Goal: Entertainment & Leisure: Consume media (video, audio)

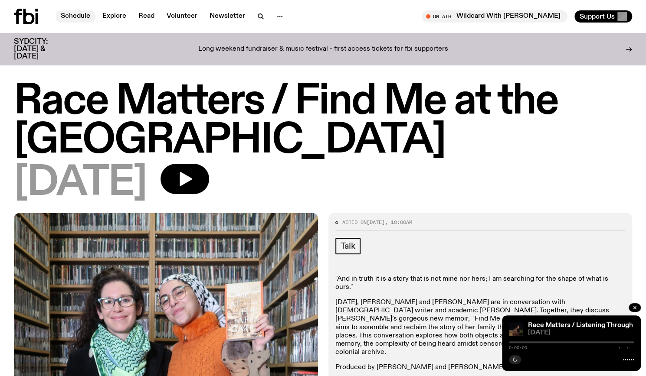
click at [82, 21] on link "Schedule" at bounding box center [75, 16] width 40 height 12
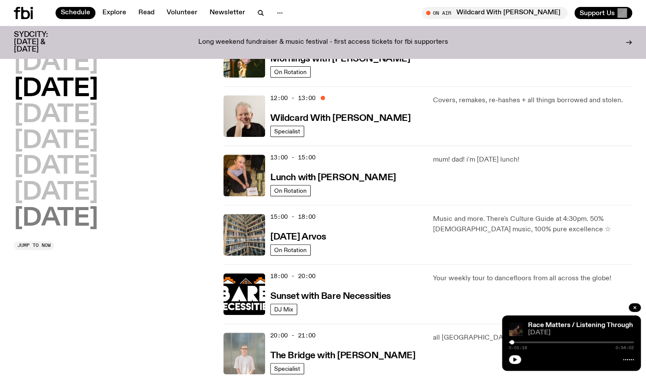
click at [40, 219] on h2 "Sunday" at bounding box center [56, 219] width 84 height 24
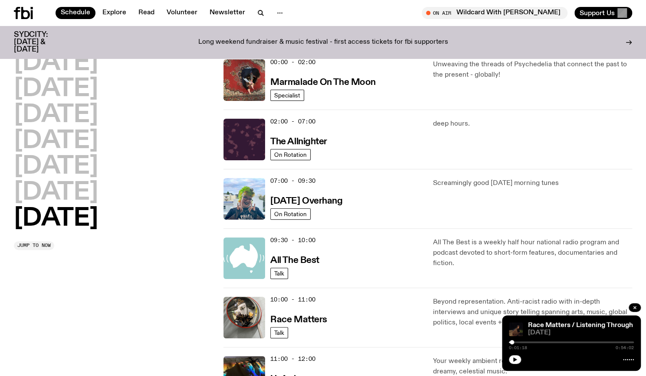
scroll to position [24, 0]
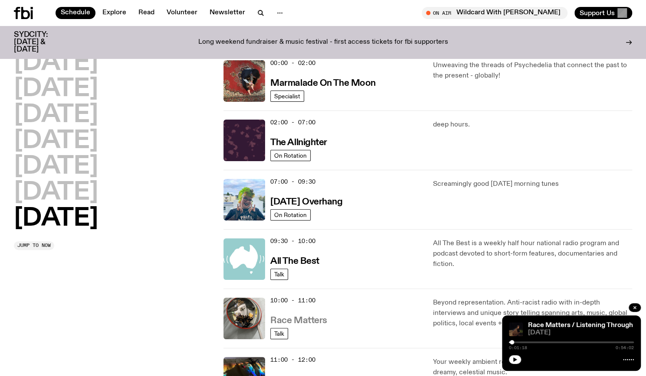
click at [310, 322] on h3 "Race Matters" at bounding box center [298, 320] width 57 height 9
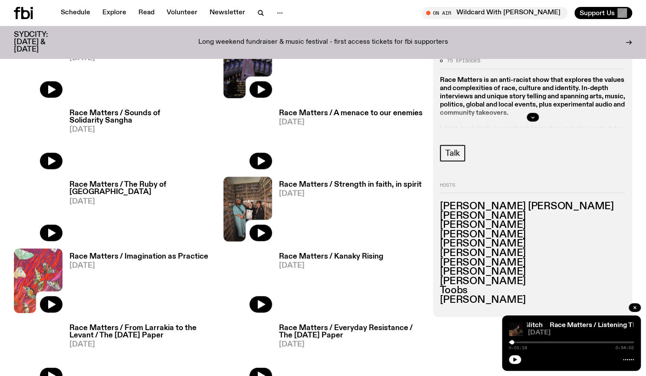
scroll to position [1126, 0]
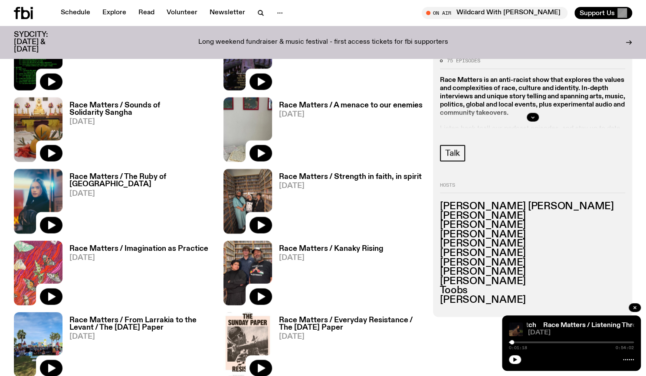
click at [399, 108] on h3 "Race Matters / A menace to our enemies" at bounding box center [351, 105] width 144 height 7
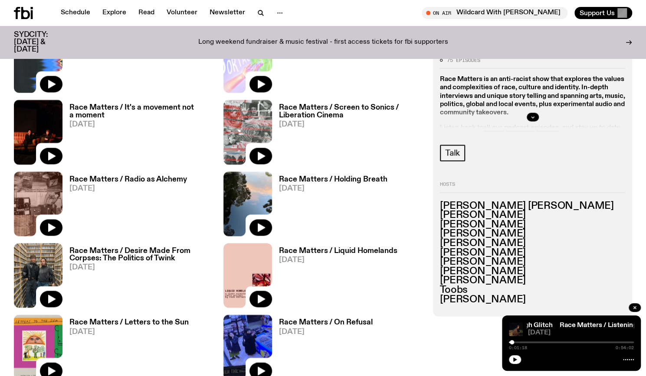
scroll to position [559, 0]
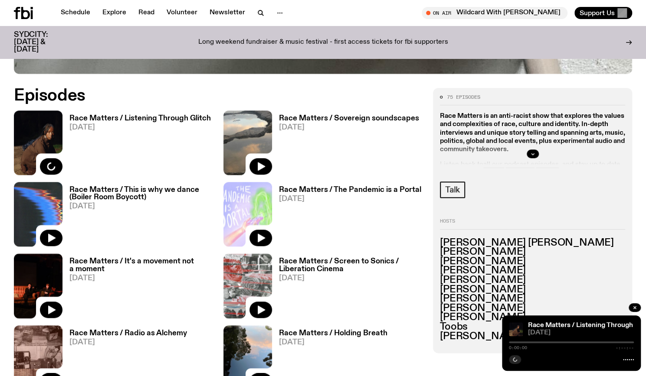
scroll to position [396, 0]
click at [130, 119] on h3 "Race Matters / Listening Through Glitch" at bounding box center [139, 118] width 141 height 7
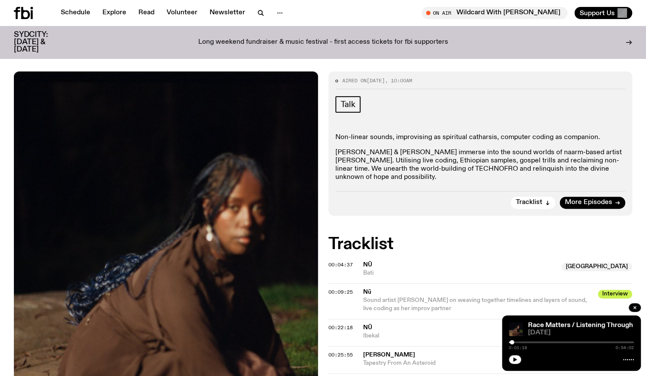
scroll to position [137, 0]
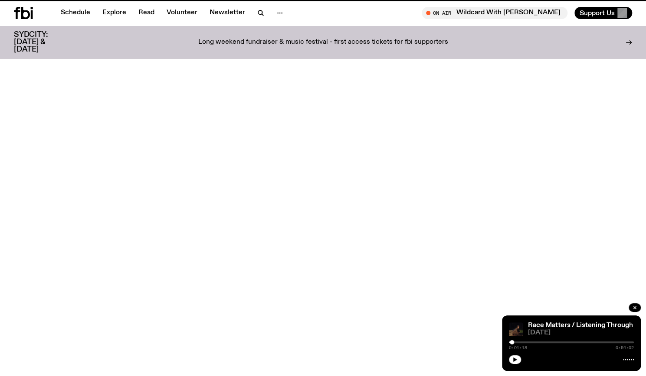
scroll to position [396, 0]
